Goal: Task Accomplishment & Management: Manage account settings

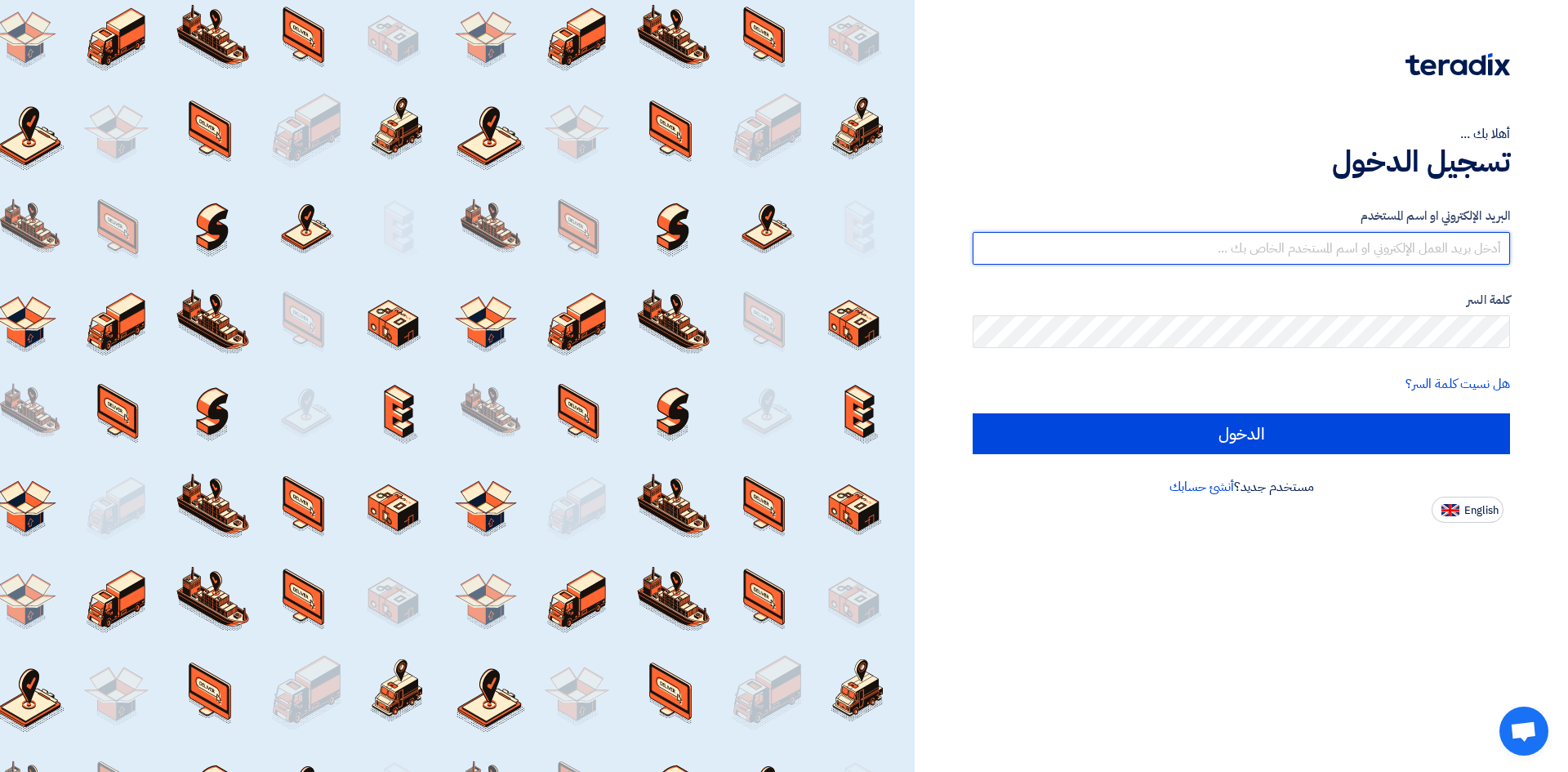
click at [1166, 252] on input "text" at bounding box center [1241, 248] width 538 height 32
type input "[PERSON_NAME][EMAIL_ADDRESS][DOMAIN_NAME]"
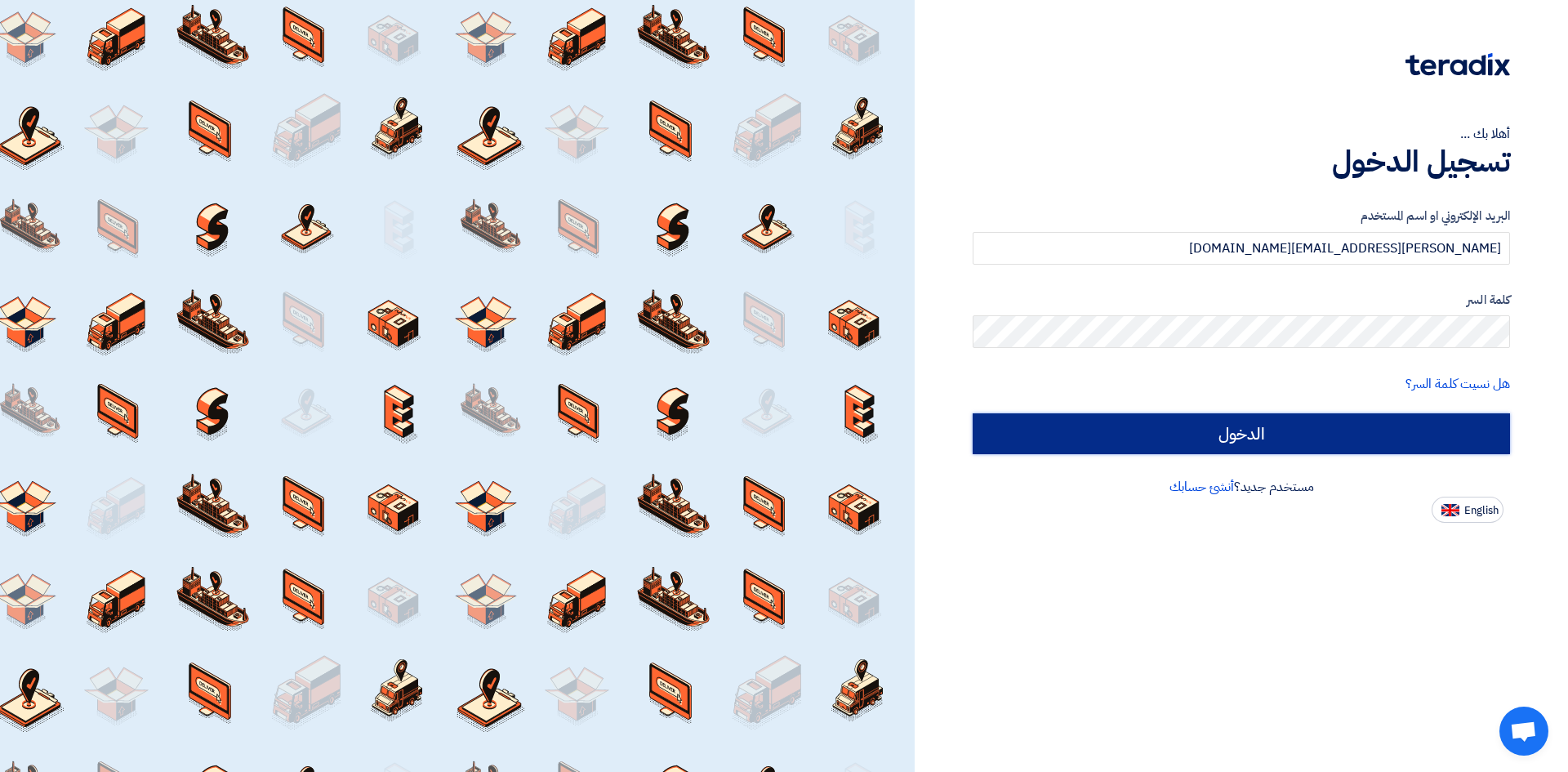
click at [1016, 434] on input "الدخول" at bounding box center [1241, 434] width 538 height 41
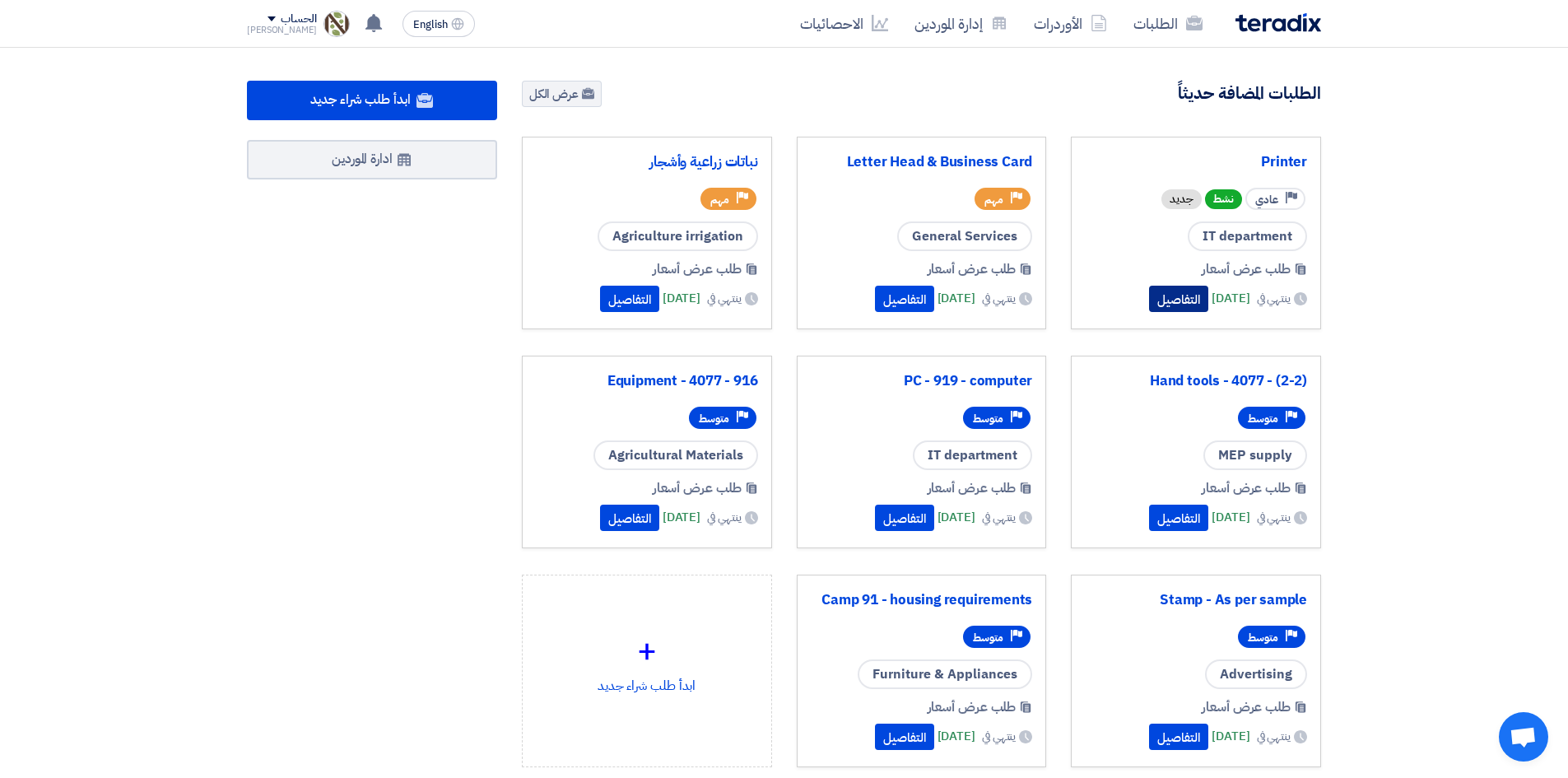
click at [1149, 297] on button "التفاصيل" at bounding box center [1179, 298] width 59 height 27
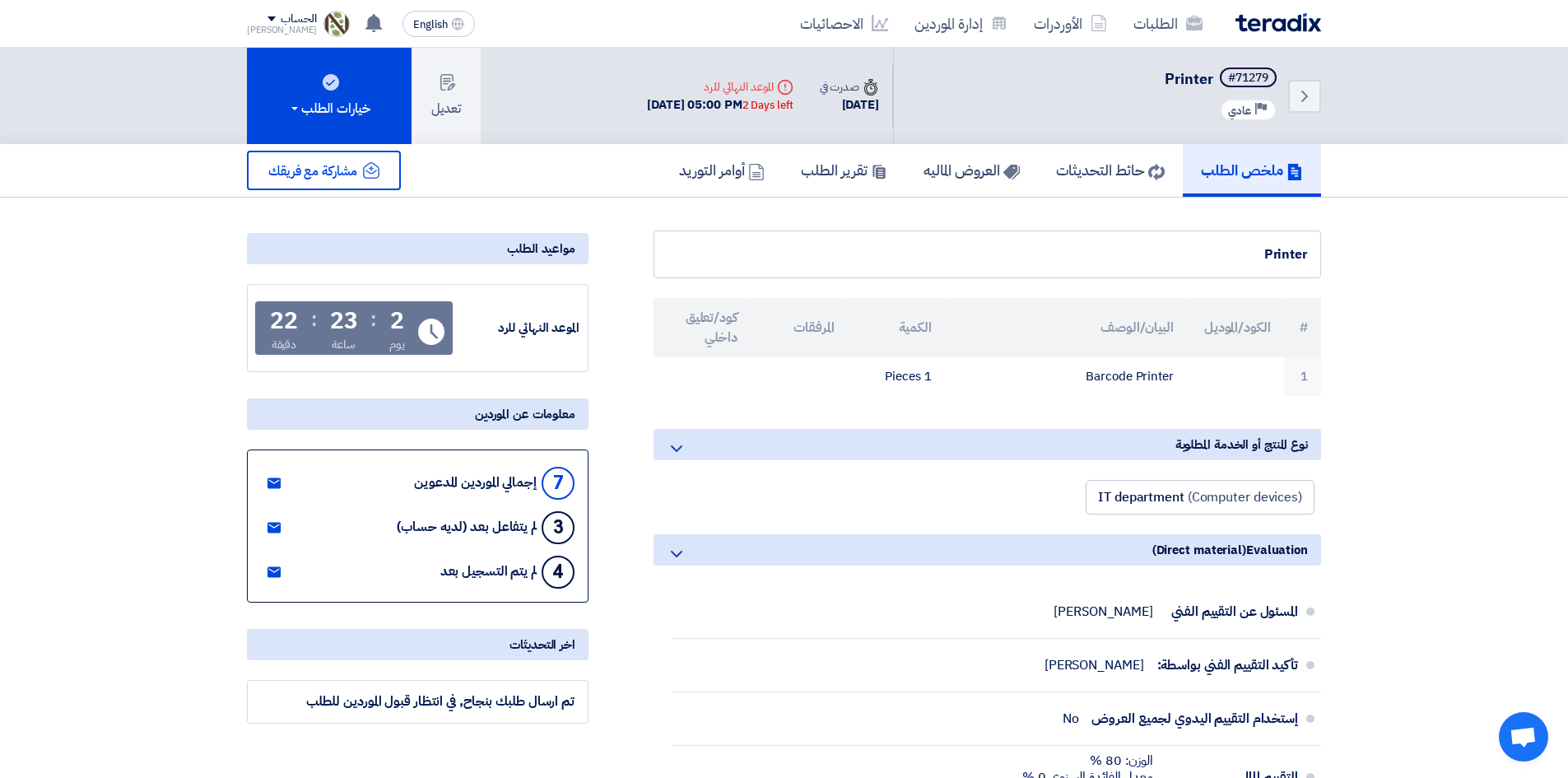
click at [1268, 26] on img at bounding box center [1278, 22] width 86 height 19
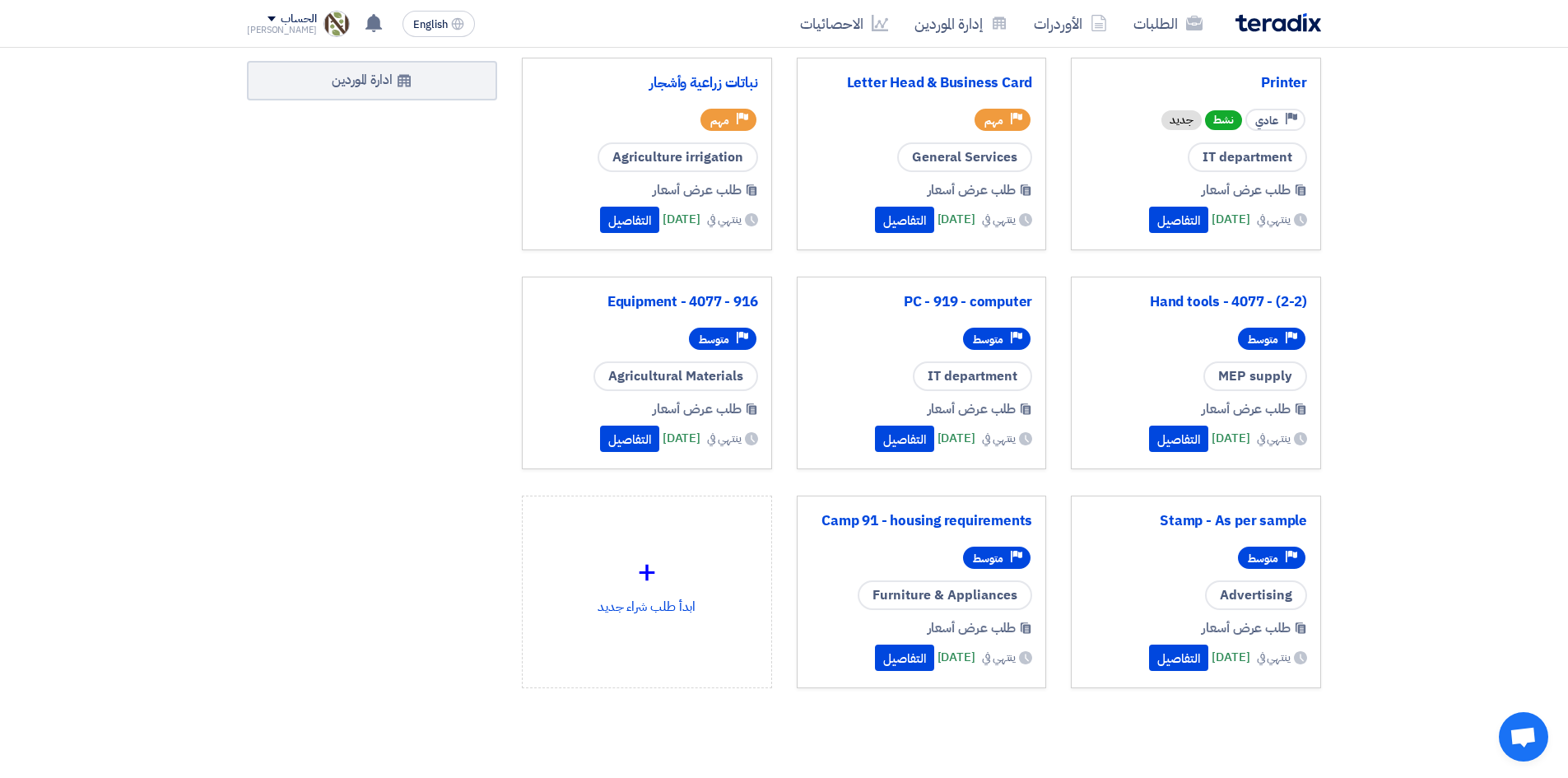
scroll to position [52, 0]
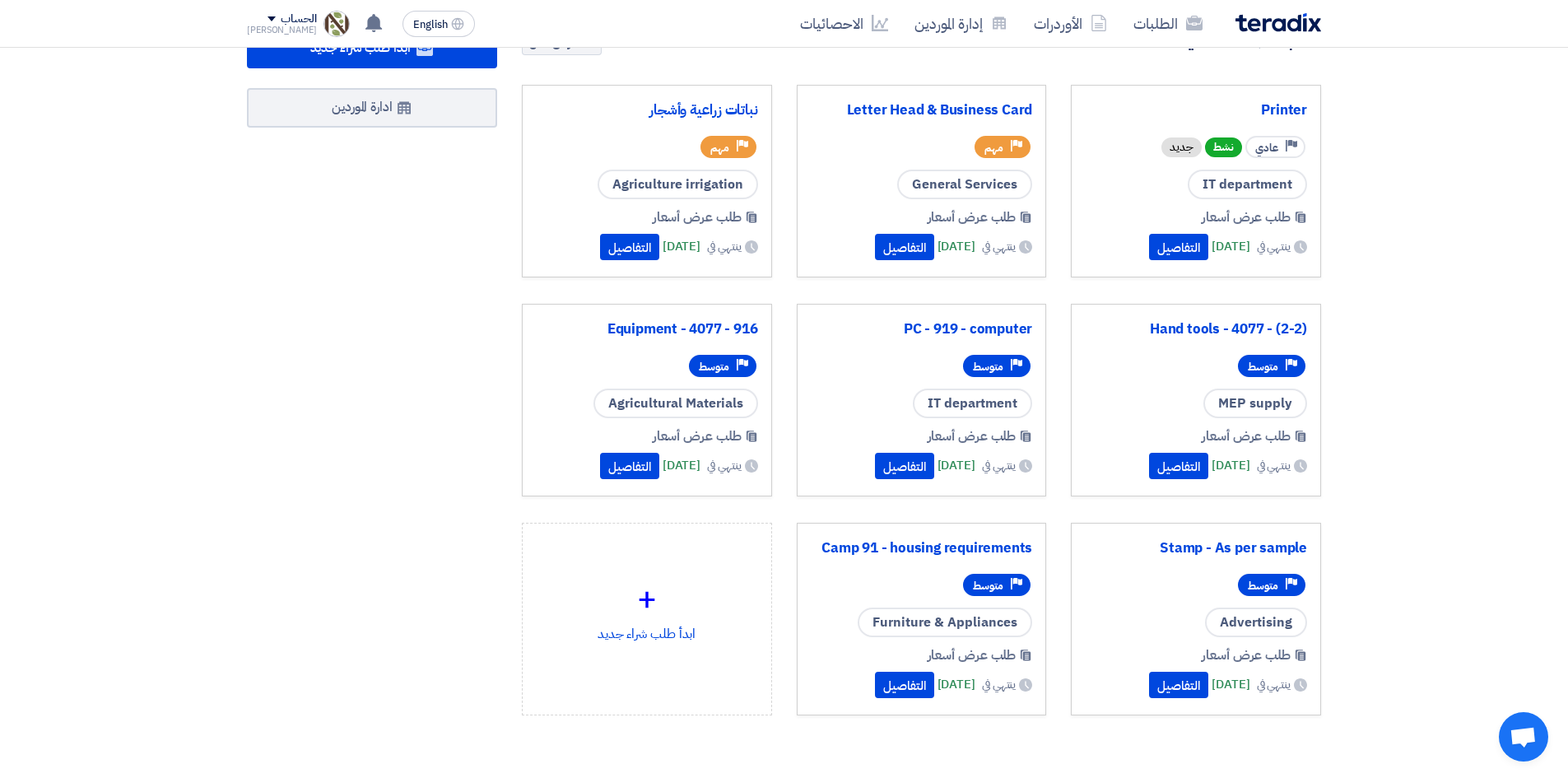
click at [858, 577] on div "Priority متوسط" at bounding box center [922, 584] width 222 height 29
click at [876, 557] on link "Camp 91 - housing requirements" at bounding box center [922, 548] width 222 height 17
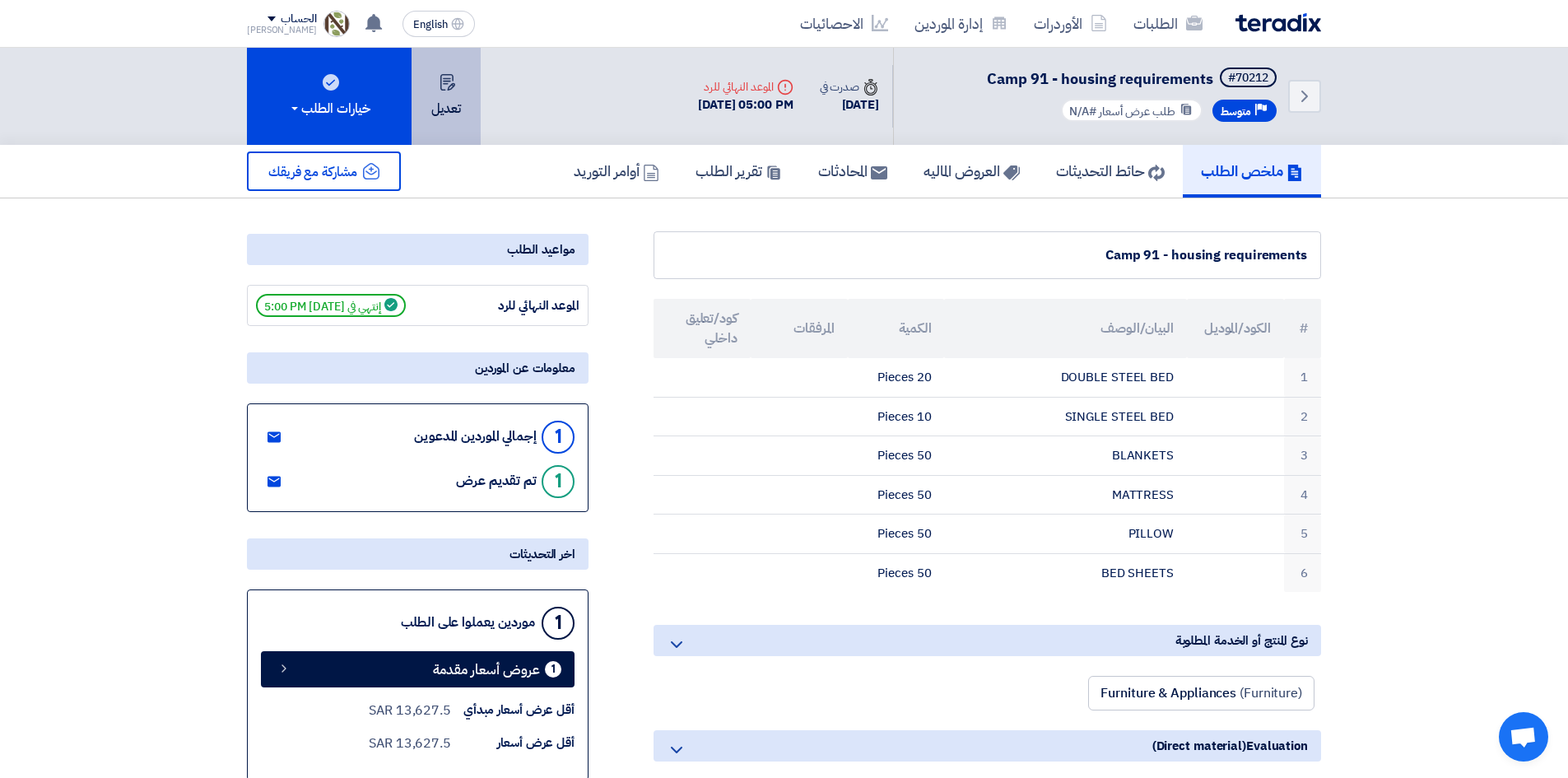
click at [448, 95] on button "تعديل" at bounding box center [446, 96] width 69 height 97
click at [1307, 109] on link "Back" at bounding box center [1304, 95] width 32 height 32
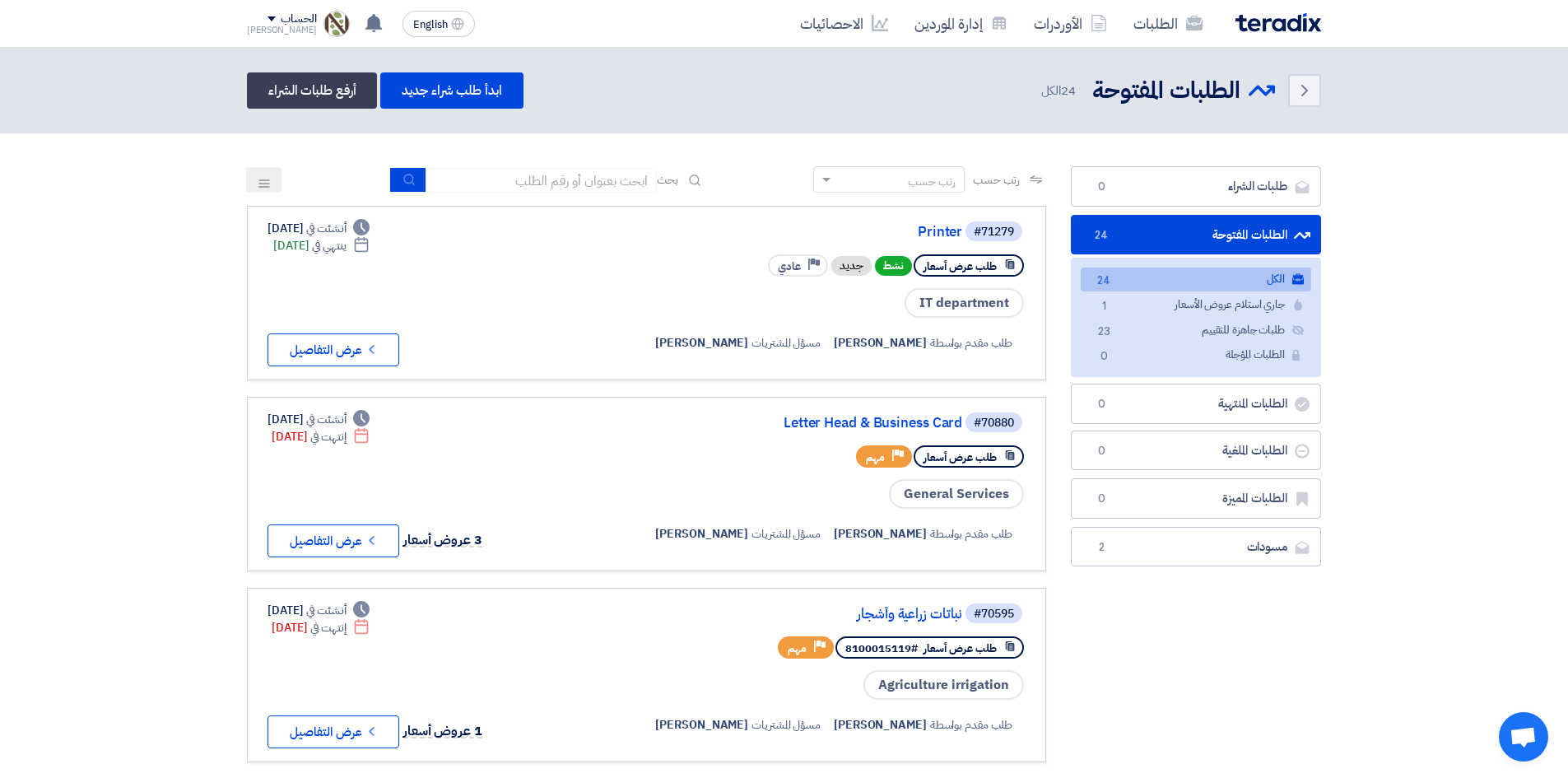
click at [1294, 42] on div "الطلبات الأوردرات إدارة الموردين الاحصائيات" at bounding box center [998, 23] width 644 height 38
click at [1271, 23] on img at bounding box center [1278, 22] width 86 height 19
